Goal: Complete application form

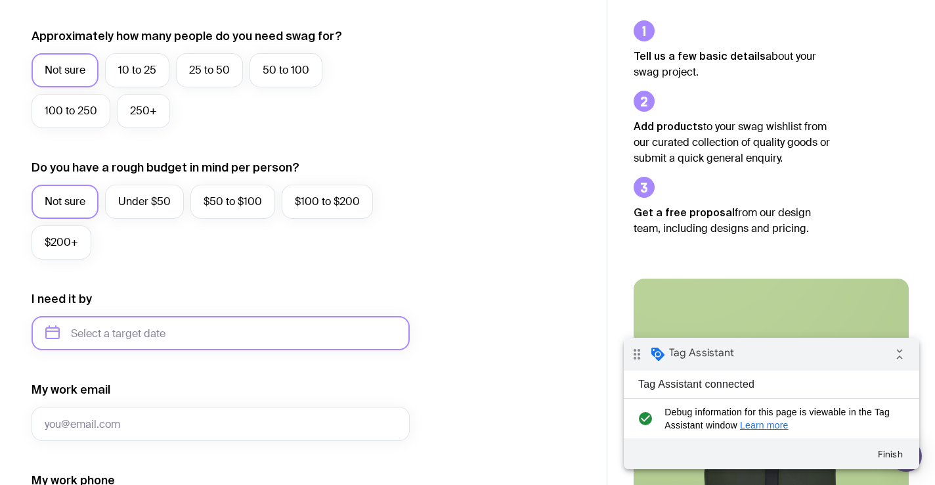
scroll to position [450, 0]
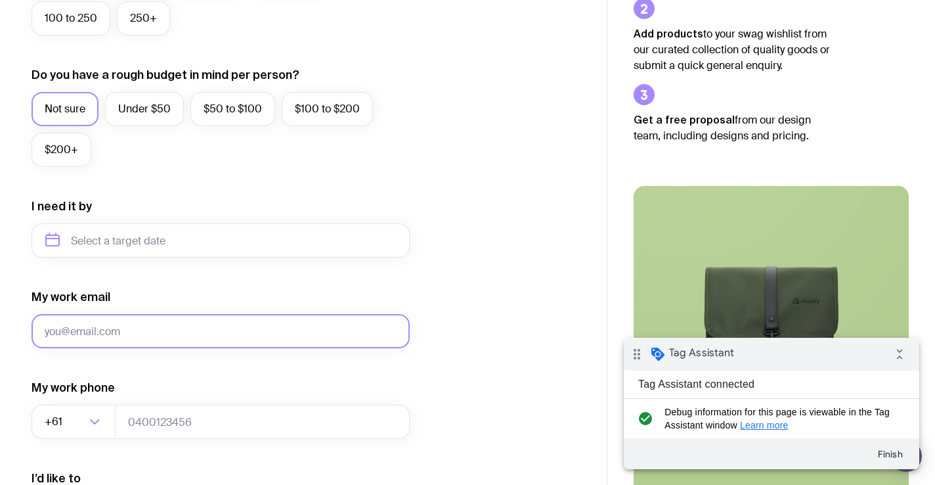
click at [117, 339] on input "My work email" at bounding box center [221, 331] width 378 height 34
click at [110, 332] on input "My work email" at bounding box center [221, 331] width 378 height 34
type input "null"
type input "Adipisci incidunt rerum voluptates tempore atque ratione corrupti eos."
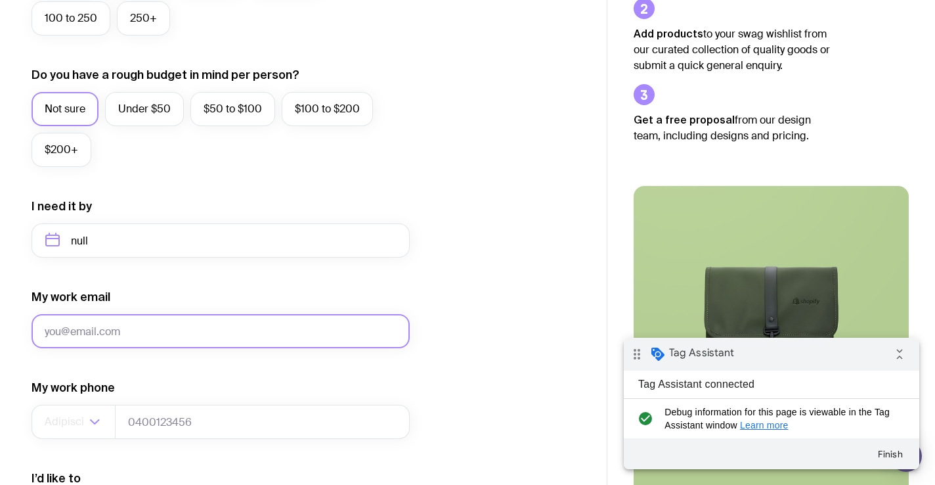
type input "dev+15100804@picketstudio.com"
type input "0466035514"
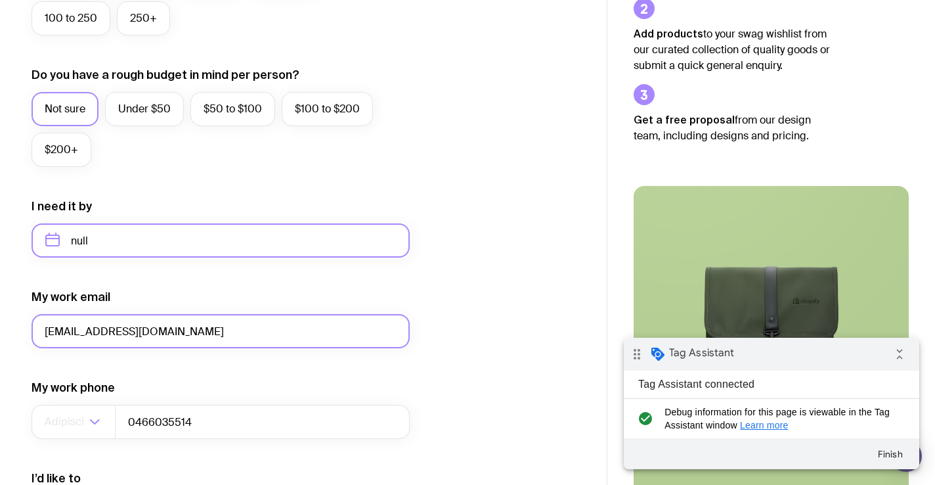
type input "dev+15100804@picketstudio.com"
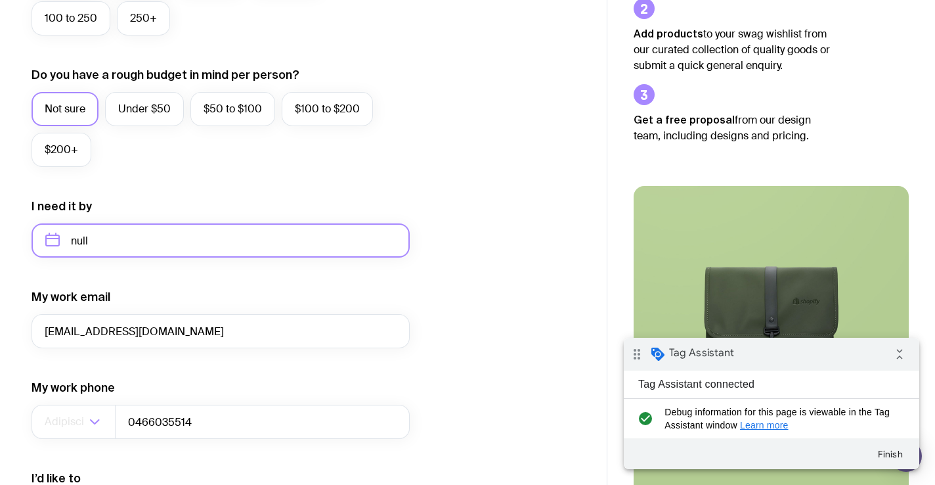
click at [81, 240] on input "null" at bounding box center [221, 240] width 378 height 34
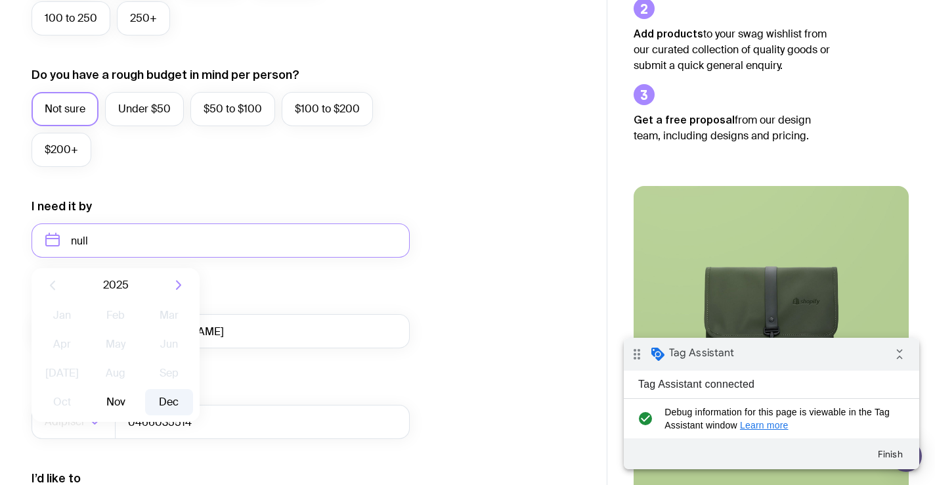
click at [167, 392] on button "Dec" at bounding box center [169, 402] width 48 height 26
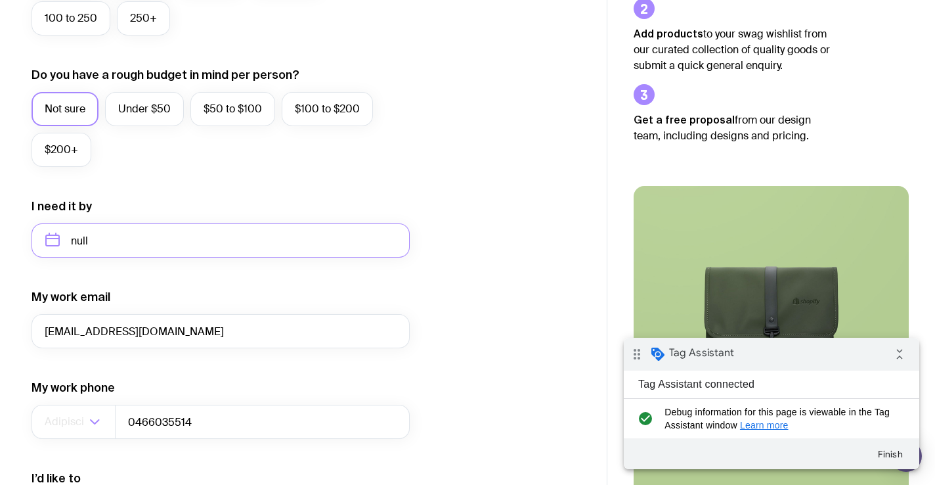
type input "December 2025"
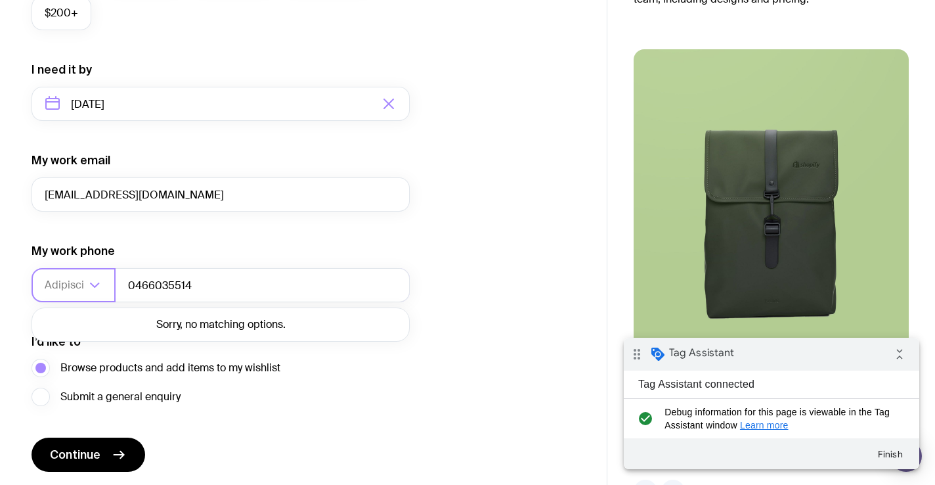
click at [73, 285] on input "Adipisci incidunt rerum voluptates tempore atque ratione corrupti eos." at bounding box center [65, 285] width 41 height 34
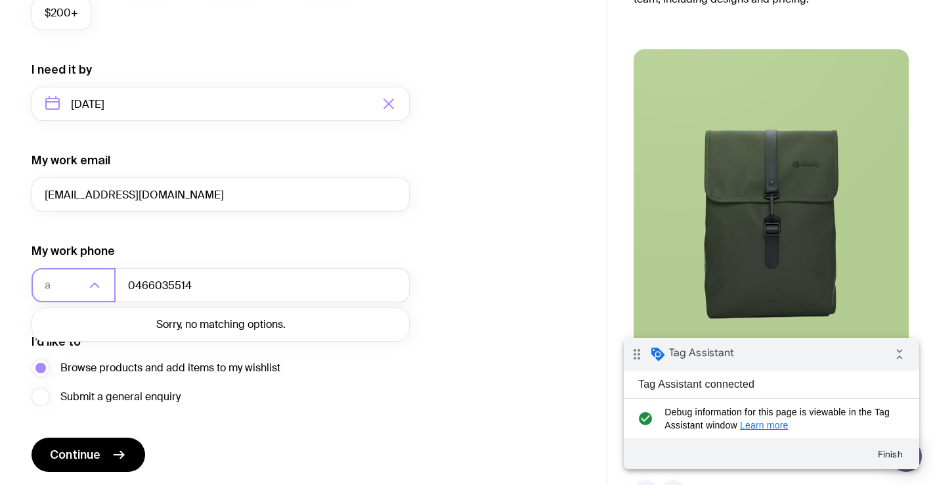
scroll to position [0, 0]
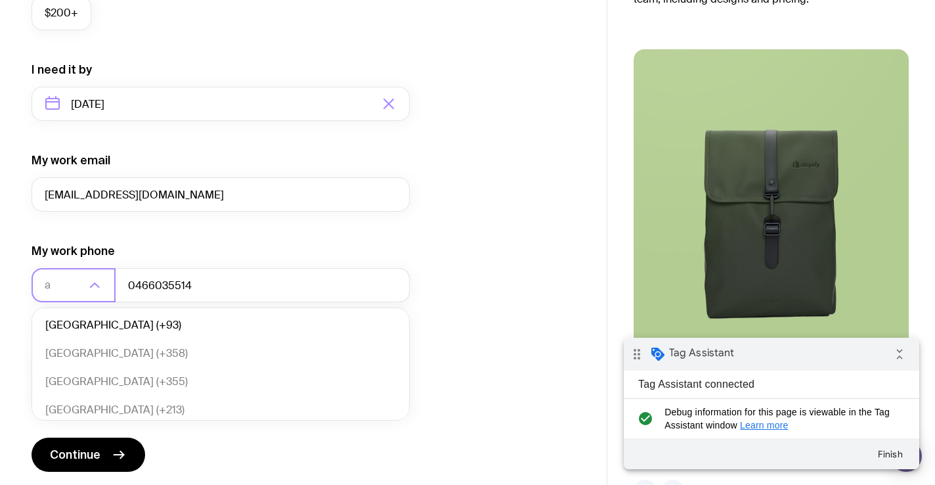
click at [76, 310] on ul "Afghanistan (+93) Åland Islands (+358) Albania (+355) Algeria (+213) American S…" at bounding box center [221, 363] width 378 height 113
click at [75, 320] on li "Afghanistan (+93)" at bounding box center [220, 325] width 377 height 28
type input "a"
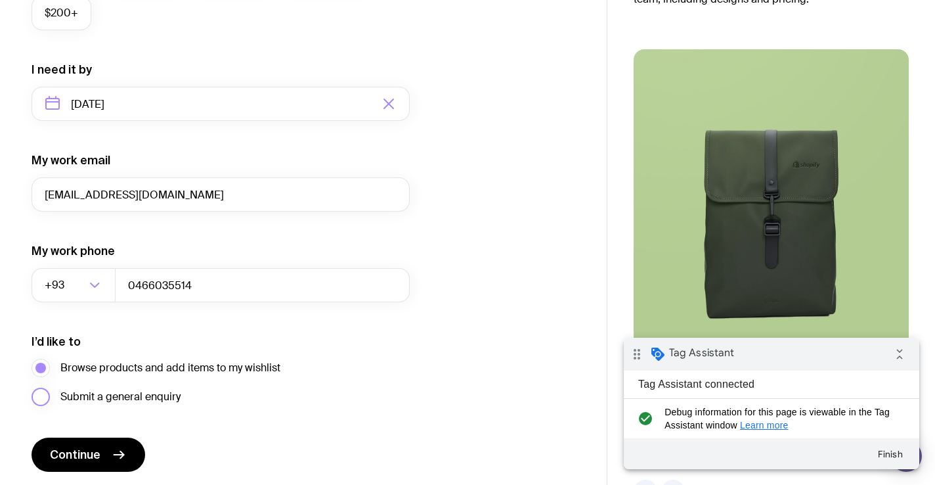
click at [160, 399] on span "Submit a general enquiry" at bounding box center [120, 397] width 120 height 16
click at [0, 0] on input "Submit a general enquiry" at bounding box center [0, 0] width 0 height 0
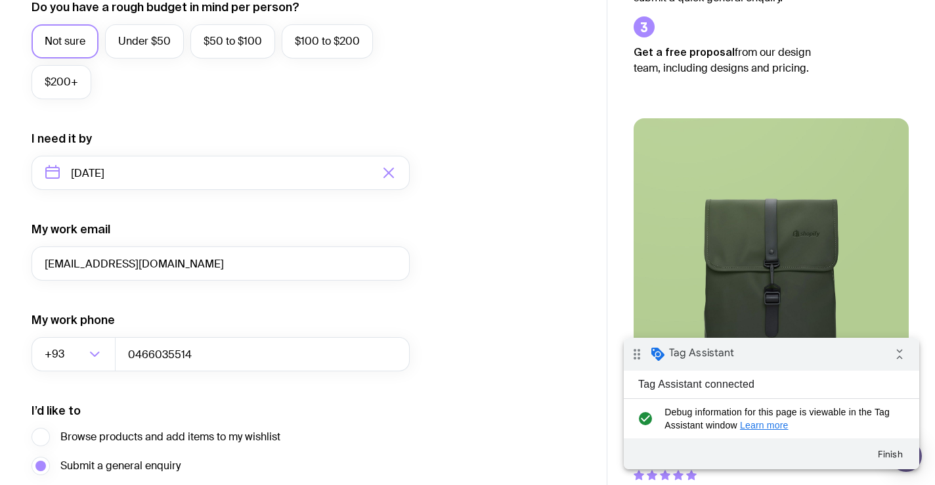
scroll to position [632, 0]
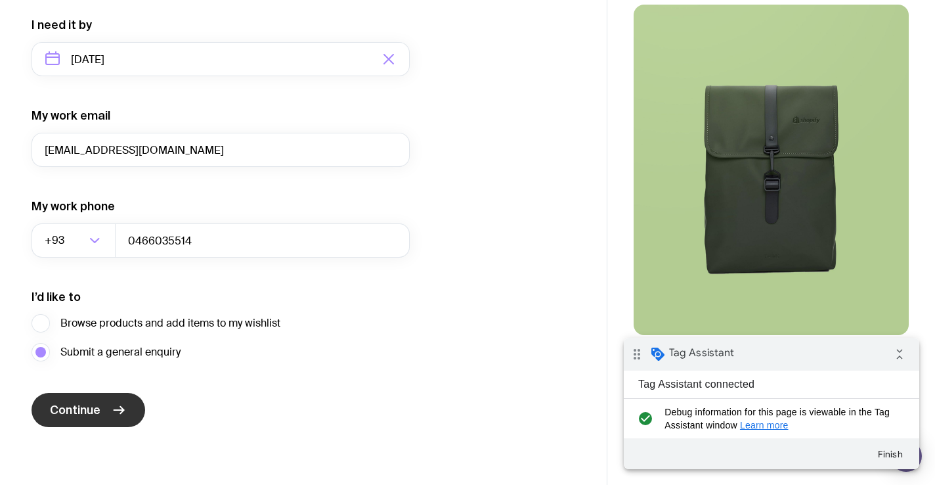
click at [128, 420] on button "Continue" at bounding box center [89, 410] width 114 height 34
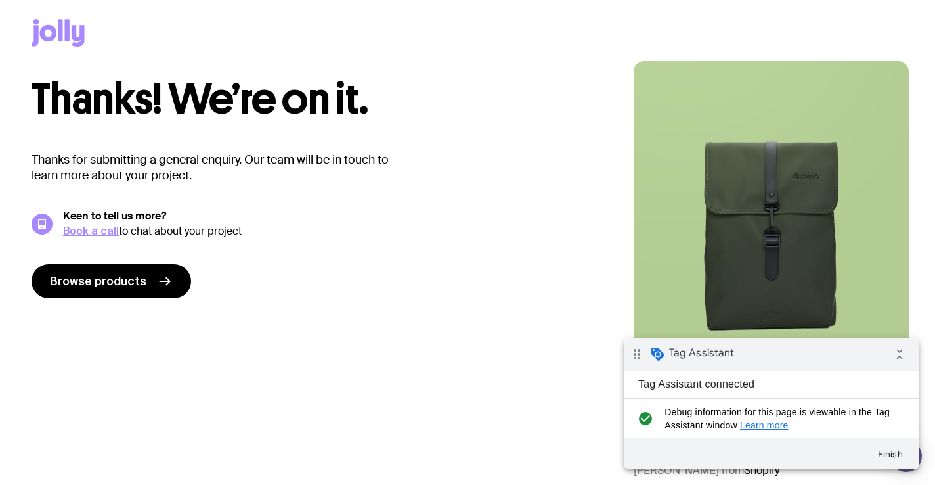
scroll to position [0, 0]
